Goal: Transaction & Acquisition: Purchase product/service

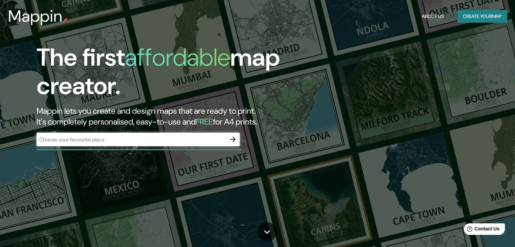
click at [192, 147] on div "​" at bounding box center [138, 140] width 203 height 15
click at [469, 5] on header "Mappin About Us Create your map" at bounding box center [257, 16] width 515 height 33
click at [469, 8] on div "Mappin About Us Create your map" at bounding box center [257, 16] width 515 height 22
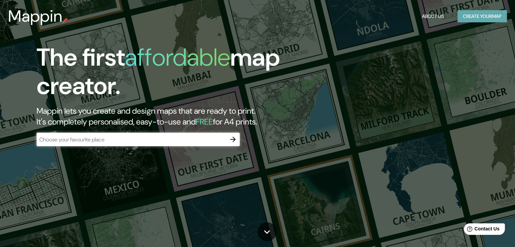
click at [469, 13] on button "Create your map" at bounding box center [481, 16] width 49 height 13
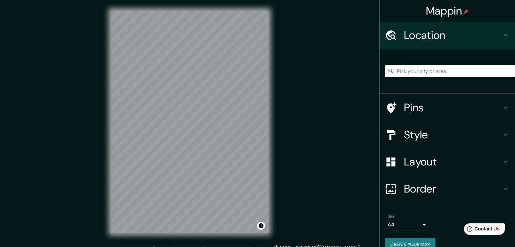
click at [414, 71] on input "Pick your city or area" at bounding box center [450, 71] width 130 height 12
click at [436, 73] on input "Pick your city or area" at bounding box center [450, 71] width 130 height 12
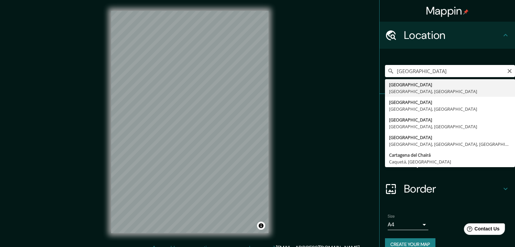
type input "[GEOGRAPHIC_DATA], [GEOGRAPHIC_DATA], [GEOGRAPHIC_DATA]"
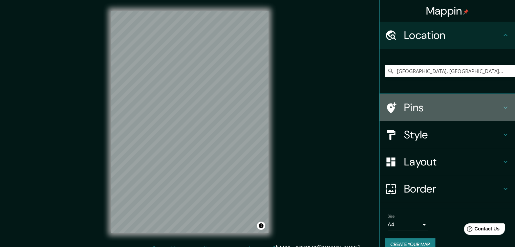
click at [433, 113] on h4 "Pins" at bounding box center [453, 108] width 98 height 14
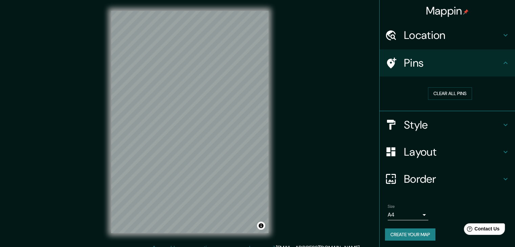
click at [450, 126] on h4 "Style" at bounding box center [453, 125] width 98 height 14
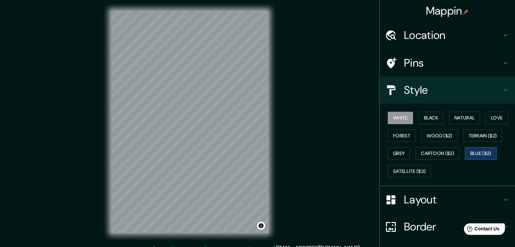
click at [473, 152] on button "Blue ($2)" at bounding box center [481, 153] width 32 height 13
click at [399, 114] on button "White" at bounding box center [400, 118] width 25 height 13
click at [455, 116] on button "Natural" at bounding box center [464, 118] width 31 height 13
